Goal: Use online tool/utility

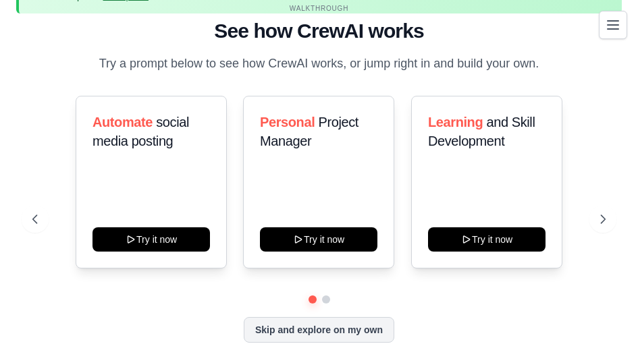
scroll to position [66, 0]
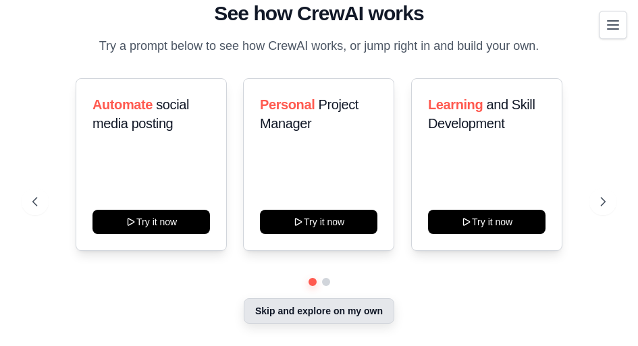
click at [323, 315] on button "Skip and explore on my own" at bounding box center [319, 311] width 151 height 26
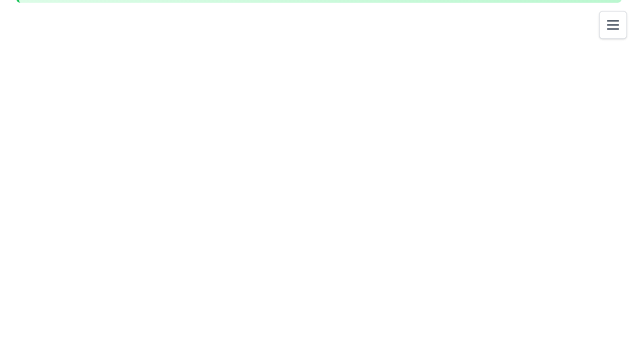
scroll to position [59, 0]
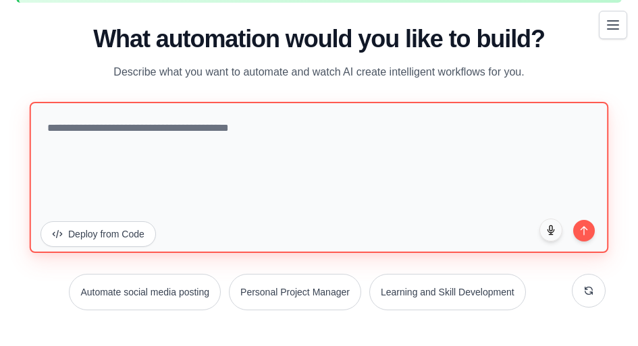
click at [332, 164] on textarea at bounding box center [319, 176] width 579 height 151
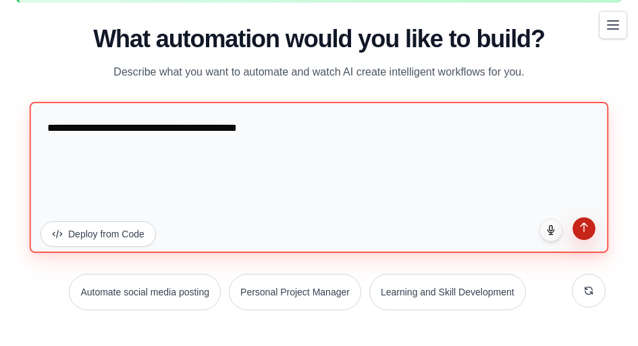
type textarea "**********"
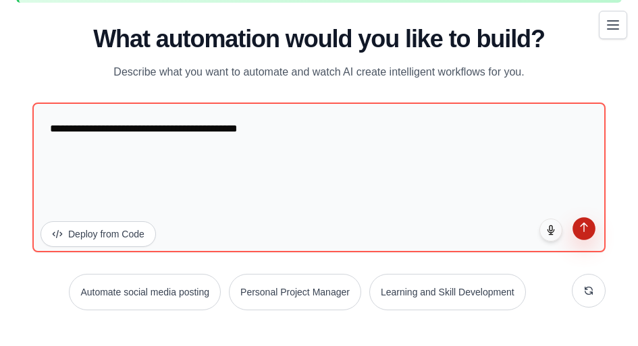
click at [585, 232] on icon "submit" at bounding box center [584, 226] width 11 height 11
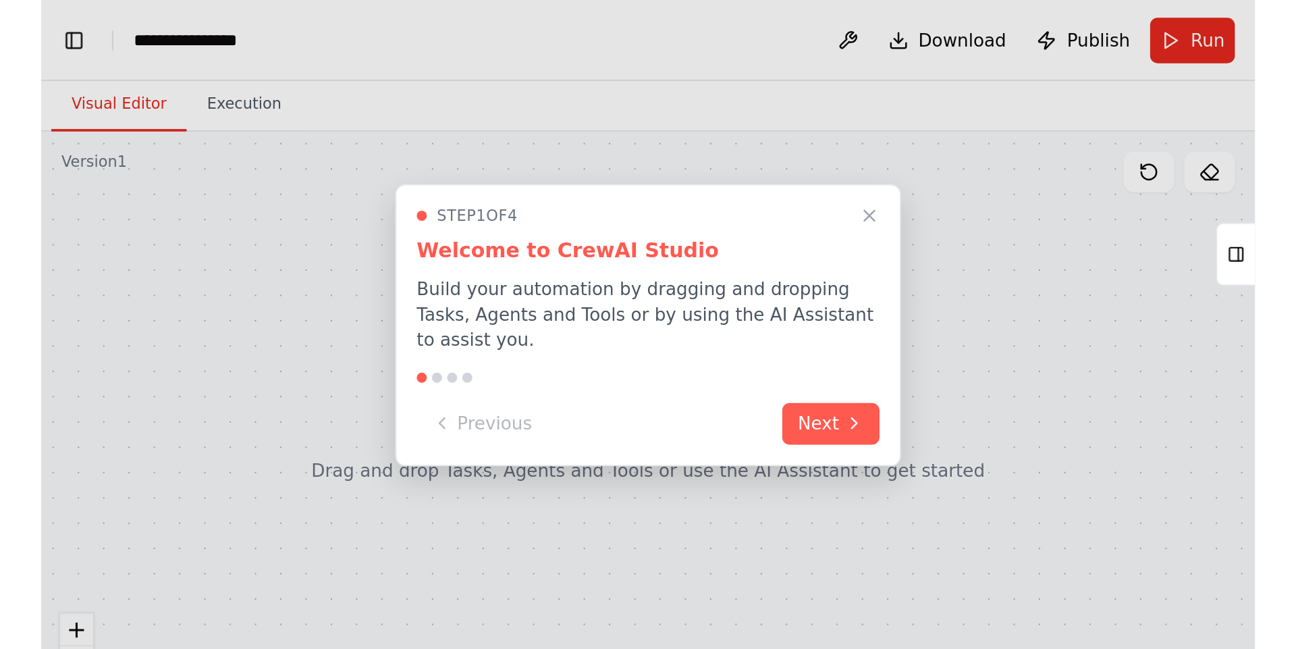
scroll to position [2704, 0]
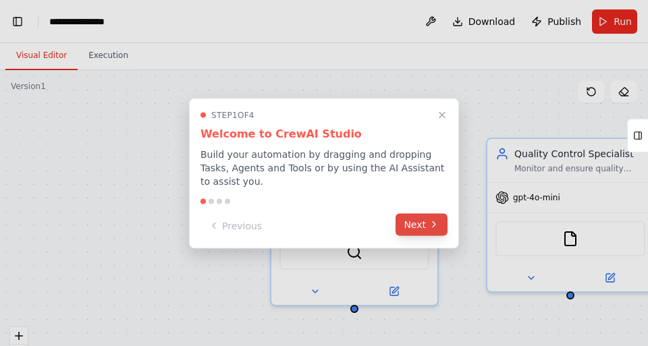
click at [417, 218] on button "Next" at bounding box center [422, 224] width 52 height 22
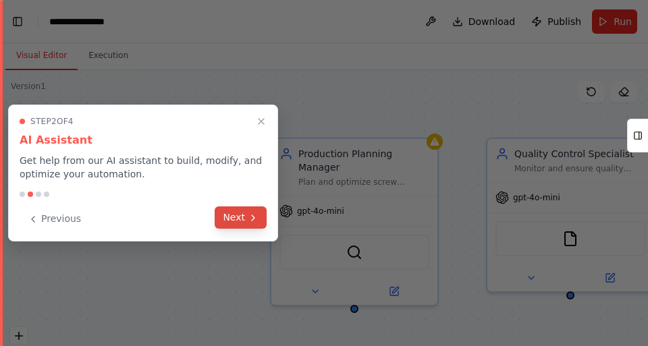
click at [236, 213] on button "Next" at bounding box center [241, 218] width 52 height 22
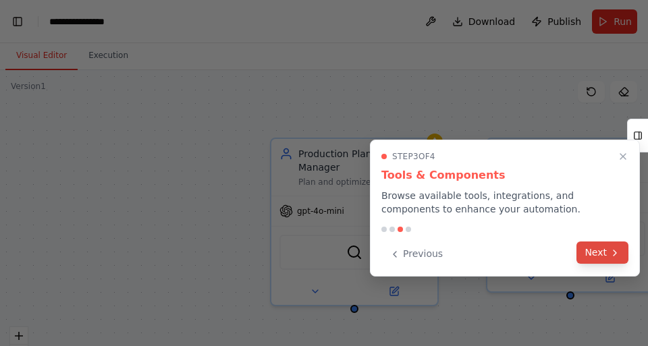
click at [609, 244] on button "Next" at bounding box center [603, 253] width 52 height 22
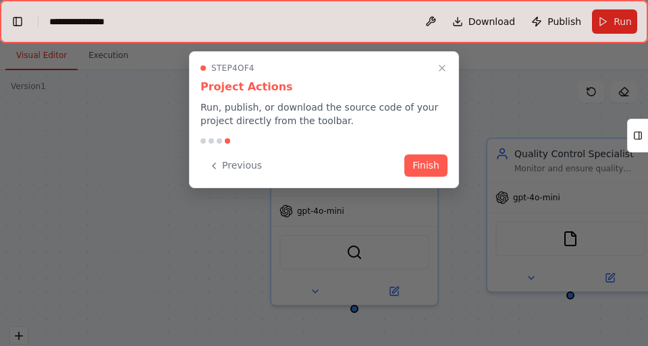
click at [442, 57] on div "Step 4 of 4 Project Actions Run, publish, or download the source code of your p…" at bounding box center [324, 119] width 270 height 137
click at [446, 68] on icon "Close walkthrough" at bounding box center [442, 68] width 12 height 12
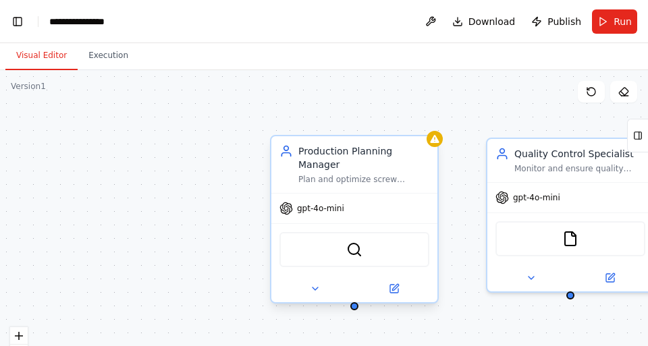
click at [339, 203] on span "gpt-4o-mini" at bounding box center [320, 208] width 47 height 11
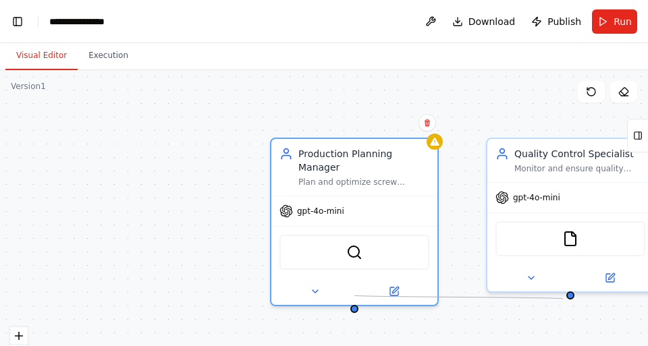
drag, startPoint x: 354, startPoint y: 293, endPoint x: 564, endPoint y: 299, distance: 210.1
click at [564, 299] on div "Production Planning Manager Plan and optimize screw production schedules for {p…" at bounding box center [324, 239] width 648 height 338
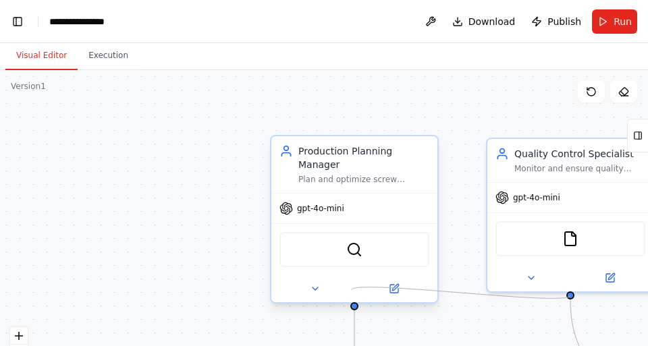
drag, startPoint x: 570, startPoint y: 294, endPoint x: 351, endPoint y: 291, distance: 218.8
click at [351, 292] on div "Triggers No triggers configured Event Schedule Manage Production Planning Manag…" at bounding box center [324, 239] width 648 height 338
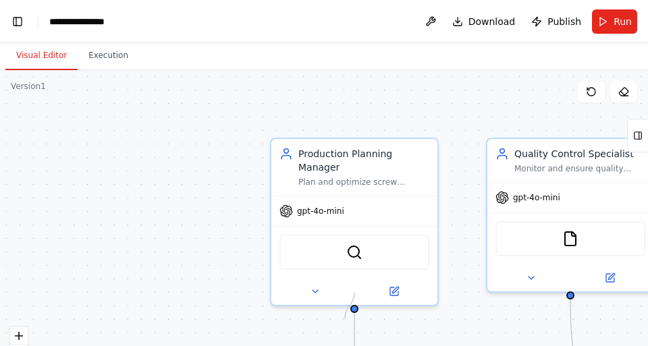
drag, startPoint x: 351, startPoint y: 291, endPoint x: 344, endPoint y: 327, distance: 36.4
click at [344, 327] on div ".deletable-edge-delete-btn { width: 20px; height: 20px; border: 0px solid #ffff…" at bounding box center [324, 239] width 648 height 338
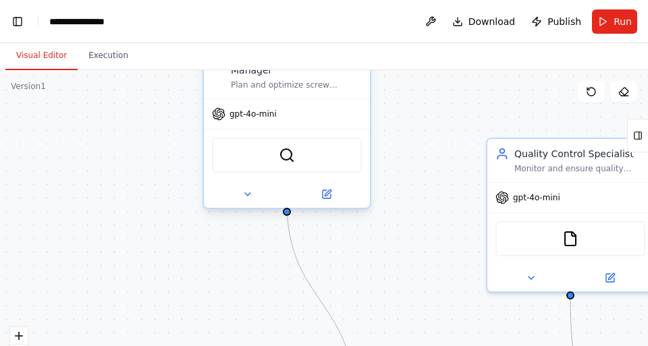
drag, startPoint x: 404, startPoint y: 280, endPoint x: 340, endPoint y: 190, distance: 110.4
click at [340, 190] on div at bounding box center [287, 194] width 166 height 27
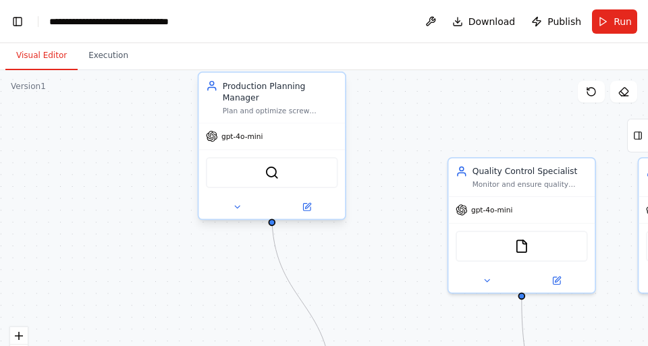
drag, startPoint x: 365, startPoint y: 257, endPoint x: 322, endPoint y: 256, distance: 43.2
click at [322, 259] on div ".deletable-edge-delete-btn { width: 20px; height: 20px; border: 0px solid #ffff…" at bounding box center [324, 239] width 648 height 338
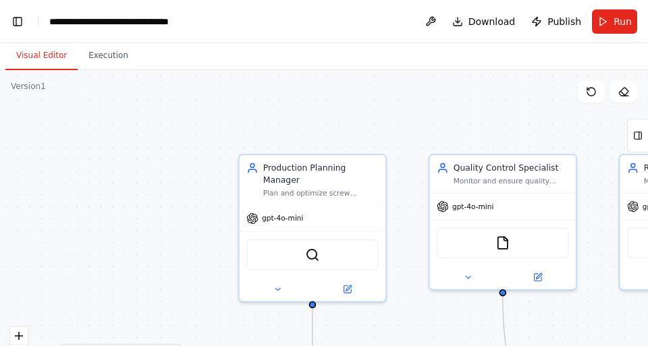
click at [251, 327] on div ".deletable-edge-delete-btn { width: 20px; height: 20px; border: 0px solid #ffff…" at bounding box center [324, 239] width 648 height 338
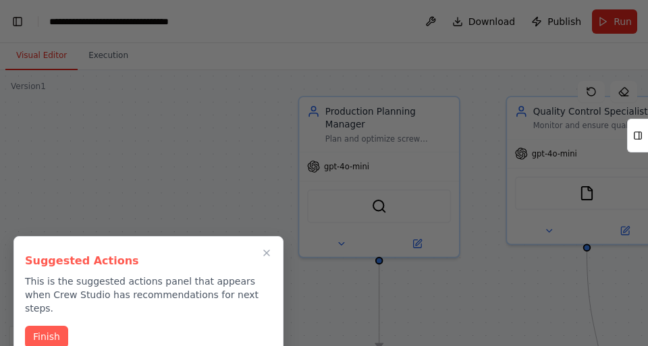
drag, startPoint x: 248, startPoint y: 329, endPoint x: 311, endPoint y: 285, distance: 77.2
click at [311, 285] on div "Projekt manager im breich Sxchraubenproduktion ▶ Thought process I'll help you …" at bounding box center [324, 173] width 648 height 346
click at [313, 277] on div at bounding box center [324, 173] width 648 height 346
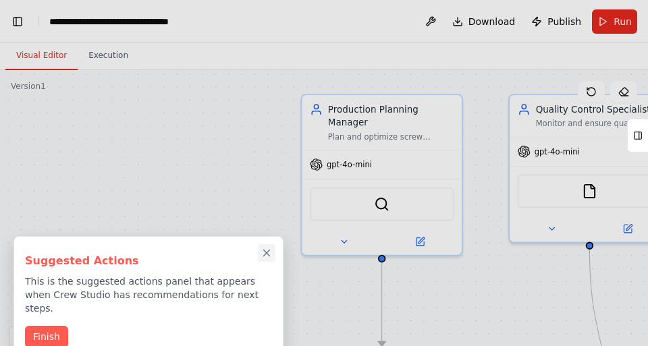
click at [271, 254] on icon "Close walkthrough" at bounding box center [267, 253] width 12 height 12
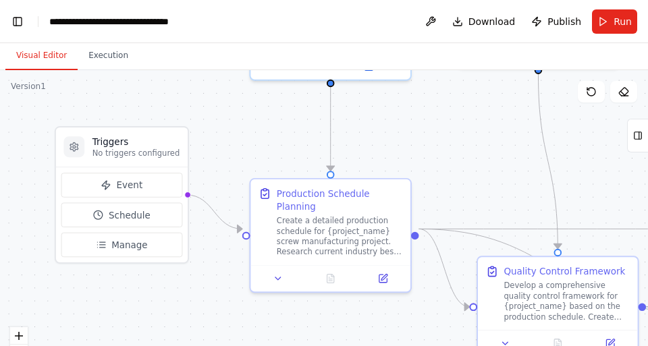
drag, startPoint x: 319, startPoint y: 302, endPoint x: 265, endPoint y: 127, distance: 183.5
click at [265, 127] on div ".deletable-edge-delete-btn { width: 20px; height: 20px; border: 0px solid #ffff…" at bounding box center [324, 239] width 648 height 338
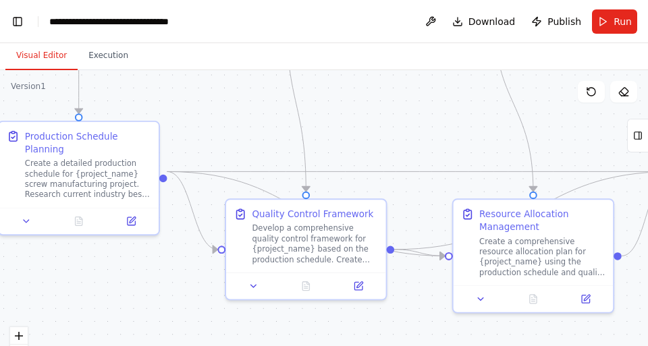
drag, startPoint x: 455, startPoint y: 203, endPoint x: 205, endPoint y: 146, distance: 256.3
click at [205, 146] on div ".deletable-edge-delete-btn { width: 20px; height: 20px; border: 0px solid #ffff…" at bounding box center [324, 239] width 648 height 338
drag, startPoint x: 460, startPoint y: 176, endPoint x: 409, endPoint y: 154, distance: 55.1
click at [409, 154] on div ".deletable-edge-delete-btn { width: 20px; height: 20px; border: 0px solid #ffff…" at bounding box center [324, 239] width 648 height 338
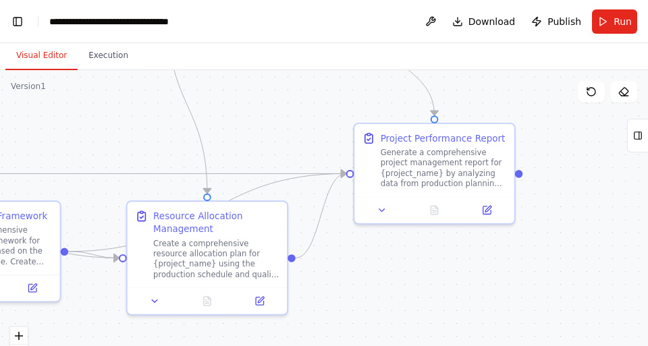
drag, startPoint x: 445, startPoint y: 143, endPoint x: 119, endPoint y: 144, distance: 326.1
click at [119, 144] on div ".deletable-edge-delete-btn { width: 20px; height: 20px; border: 0px solid #ffff…" at bounding box center [324, 239] width 648 height 338
click at [624, 34] on header "**********" at bounding box center [324, 21] width 648 height 43
click at [88, 51] on button "Execution" at bounding box center [108, 56] width 61 height 28
click at [40, 44] on button "Visual Editor" at bounding box center [41, 56] width 72 height 28
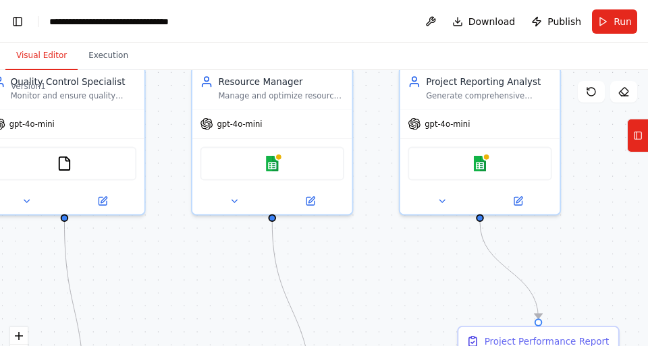
drag, startPoint x: 261, startPoint y: 142, endPoint x: 358, endPoint y: 343, distance: 223.2
click at [359, 345] on div ".deletable-edge-delete-btn { width: 20px; height: 20px; border: 0px solid #ffff…" at bounding box center [324, 239] width 648 height 338
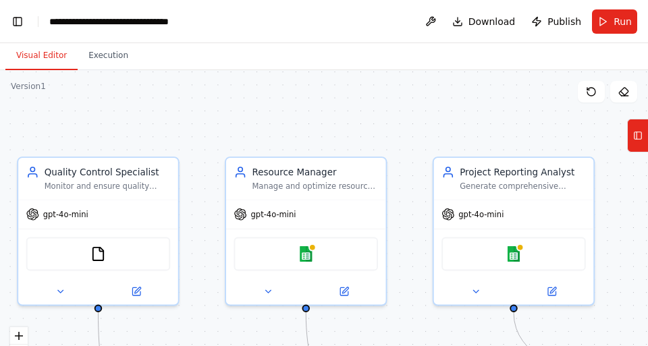
drag, startPoint x: 409, startPoint y: 244, endPoint x: 449, endPoint y: 334, distance: 97.6
click at [449, 334] on div ".deletable-edge-delete-btn { width: 20px; height: 20px; border: 0px solid #ffff…" at bounding box center [324, 239] width 648 height 338
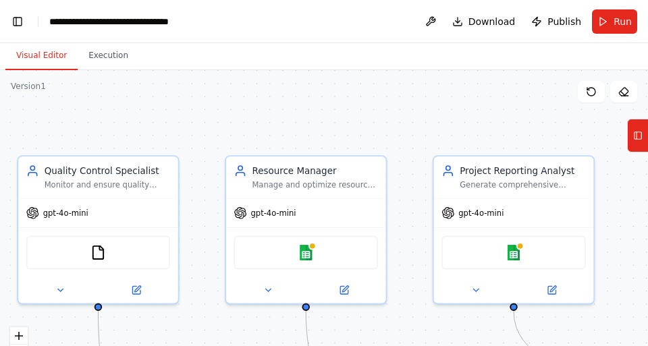
drag, startPoint x: 373, startPoint y: 124, endPoint x: 298, endPoint y: 113, distance: 75.7
click at [298, 113] on div ".deletable-edge-delete-btn { width: 20px; height: 20px; border: 0px solid #ffff…" at bounding box center [324, 239] width 648 height 338
click at [631, 140] on button "Tools" at bounding box center [637, 136] width 21 height 34
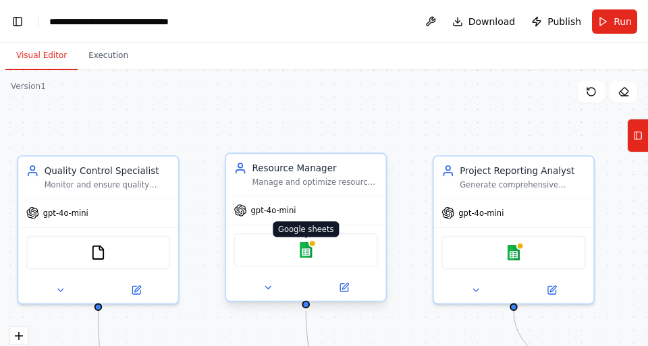
click at [300, 244] on img at bounding box center [306, 250] width 16 height 16
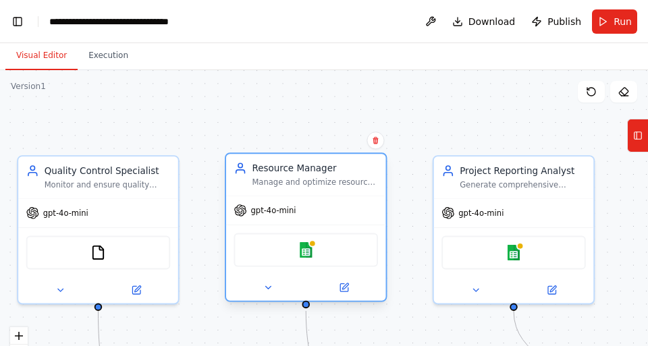
click at [346, 298] on div at bounding box center [306, 288] width 160 height 26
click at [348, 284] on icon at bounding box center [345, 287] width 6 height 6
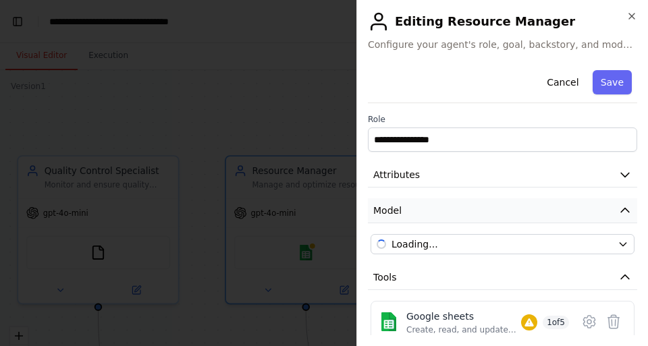
click at [439, 215] on button "Model" at bounding box center [502, 211] width 269 height 25
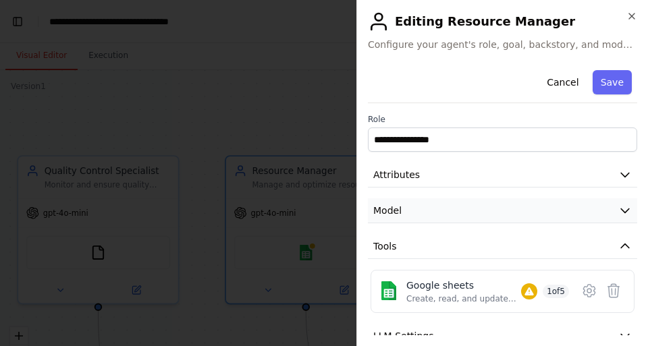
click at [439, 215] on button "Model" at bounding box center [502, 211] width 269 height 25
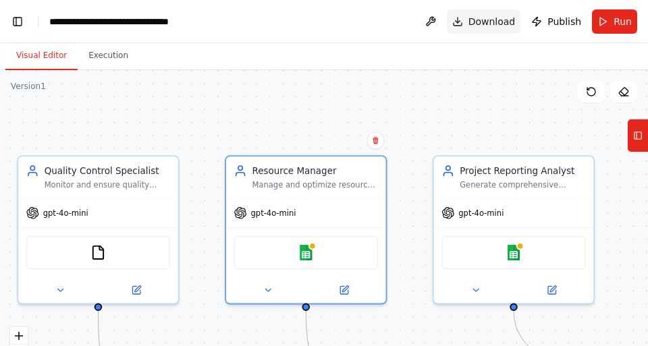
click at [459, 26] on button "Download" at bounding box center [484, 21] width 74 height 24
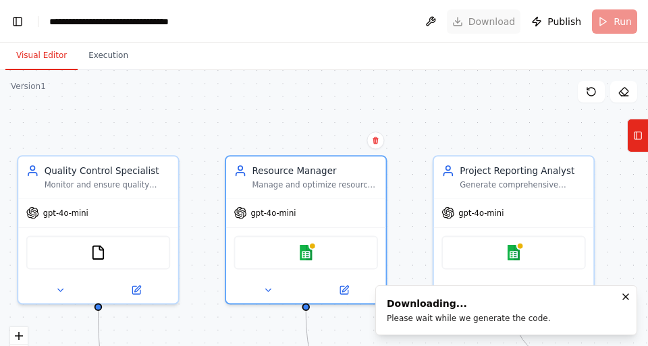
click at [459, 26] on header "**********" at bounding box center [324, 21] width 648 height 43
